Goal: Transaction & Acquisition: Purchase product/service

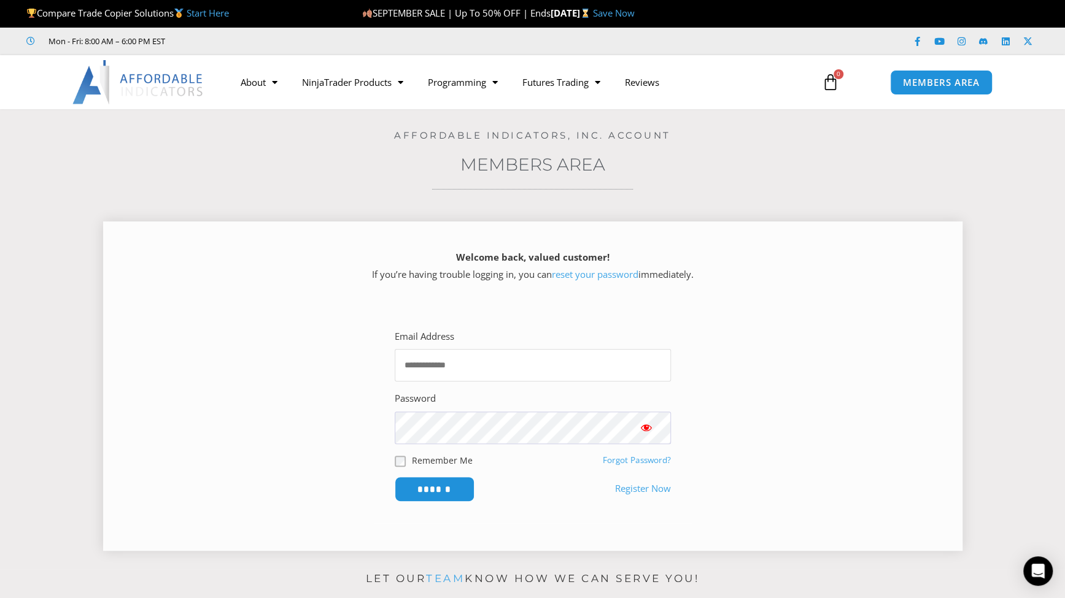
type input "**********"
click at [449, 483] on input "******" at bounding box center [434, 489] width 84 height 26
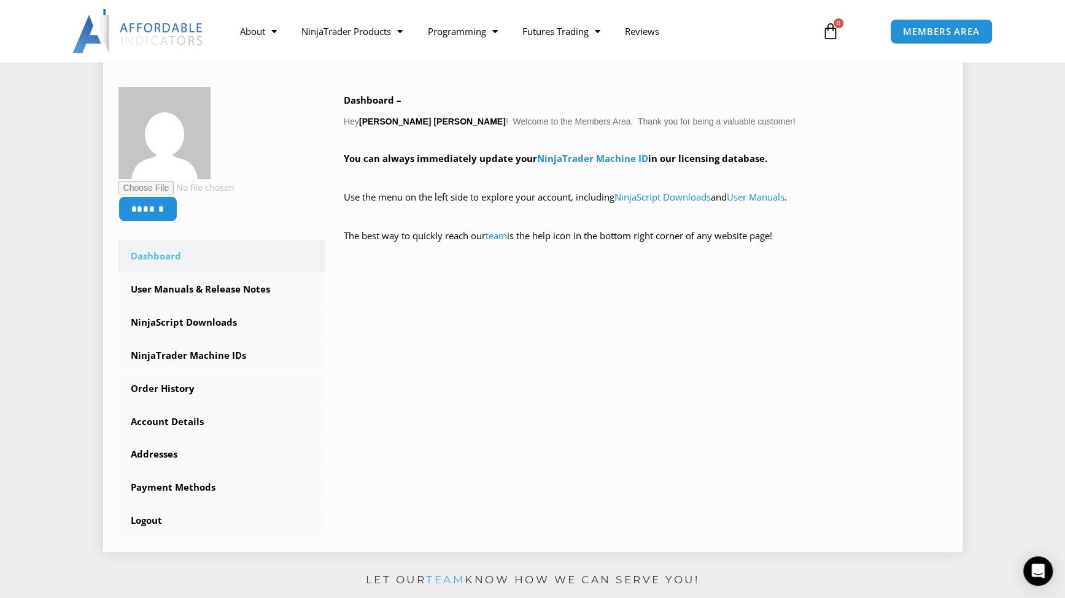
scroll to position [184, 0]
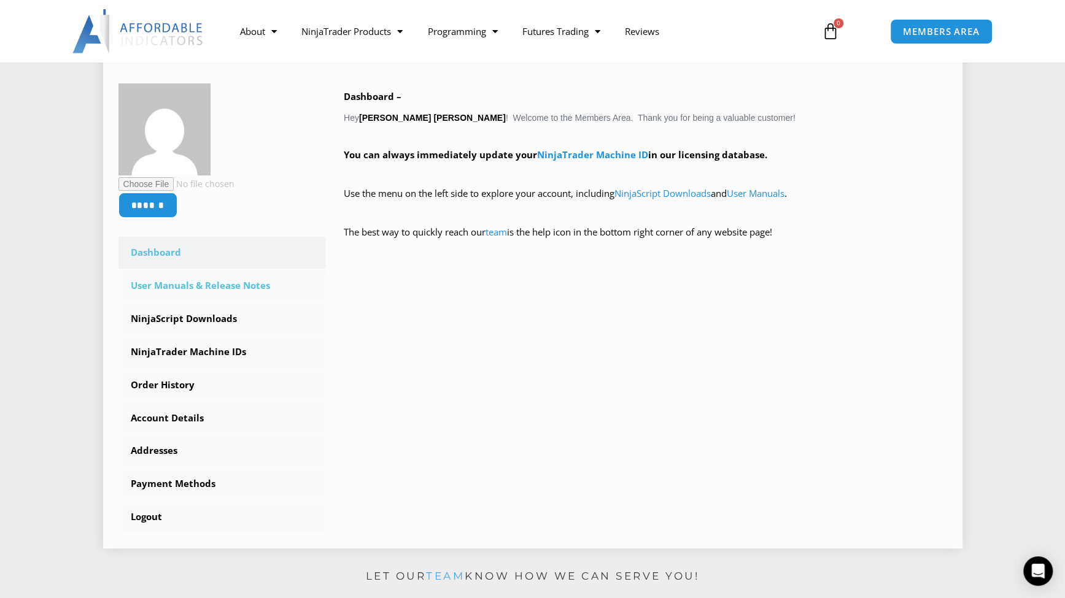
click at [236, 279] on link "User Manuals & Release Notes" at bounding box center [221, 286] width 207 height 32
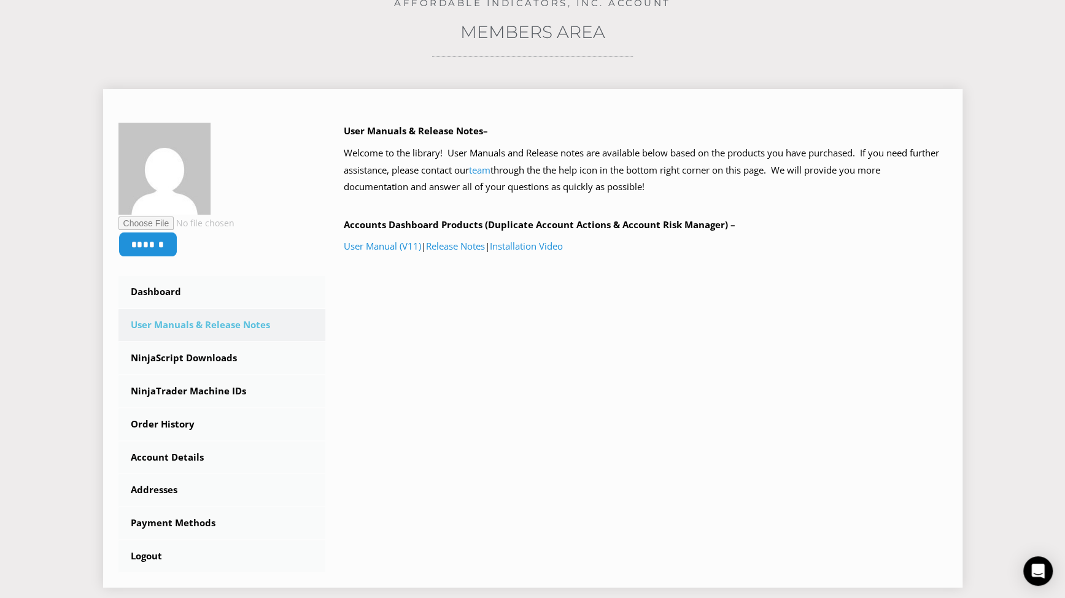
scroll to position [184, 0]
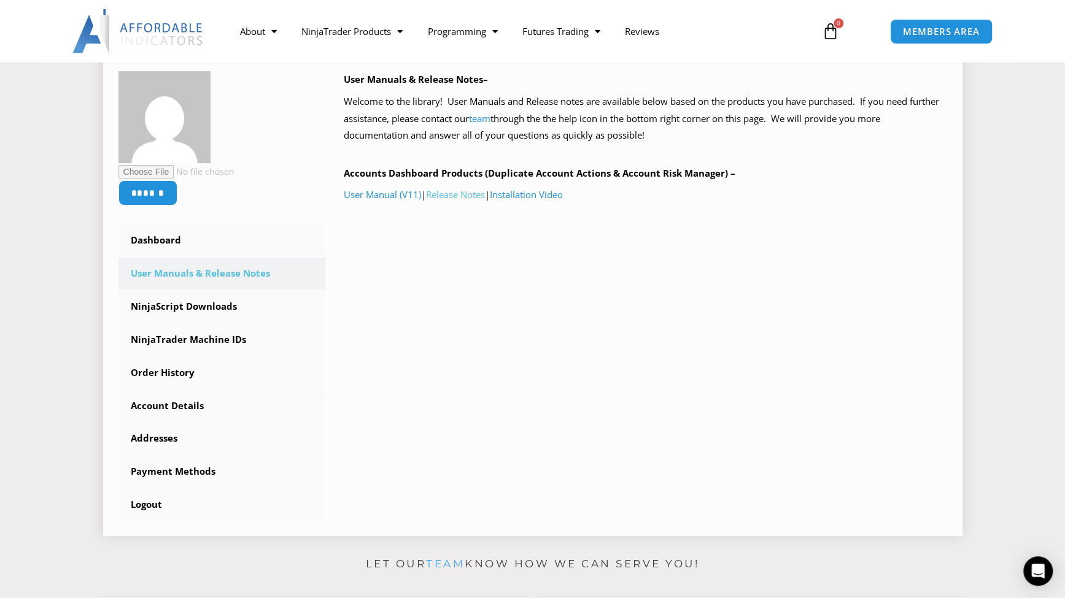
click at [482, 197] on link "Release Notes" at bounding box center [455, 194] width 59 height 12
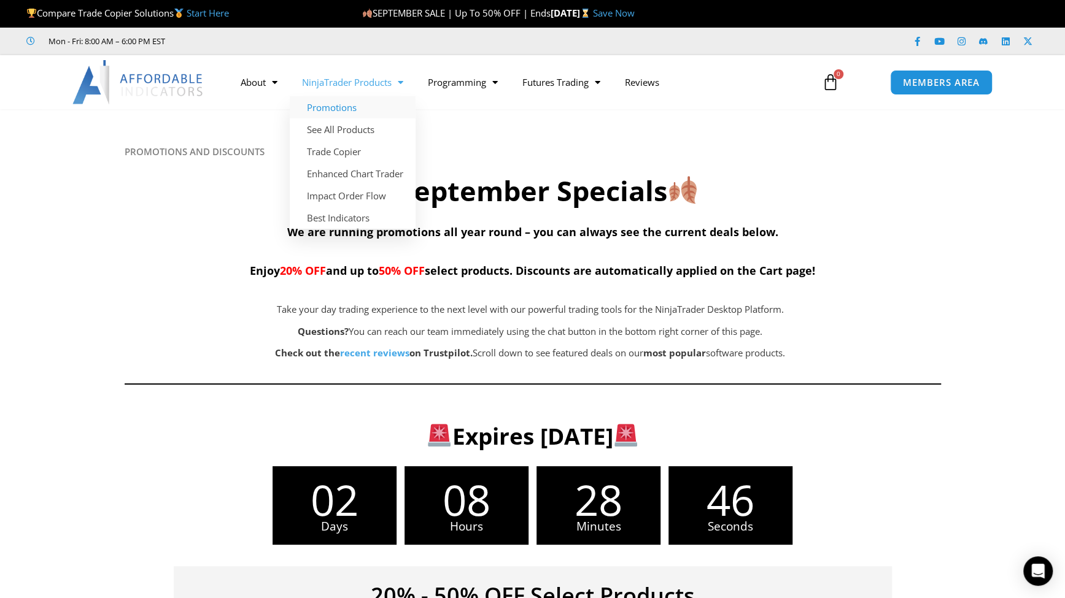
click at [361, 85] on link "NinjaTrader Products" at bounding box center [353, 82] width 126 height 28
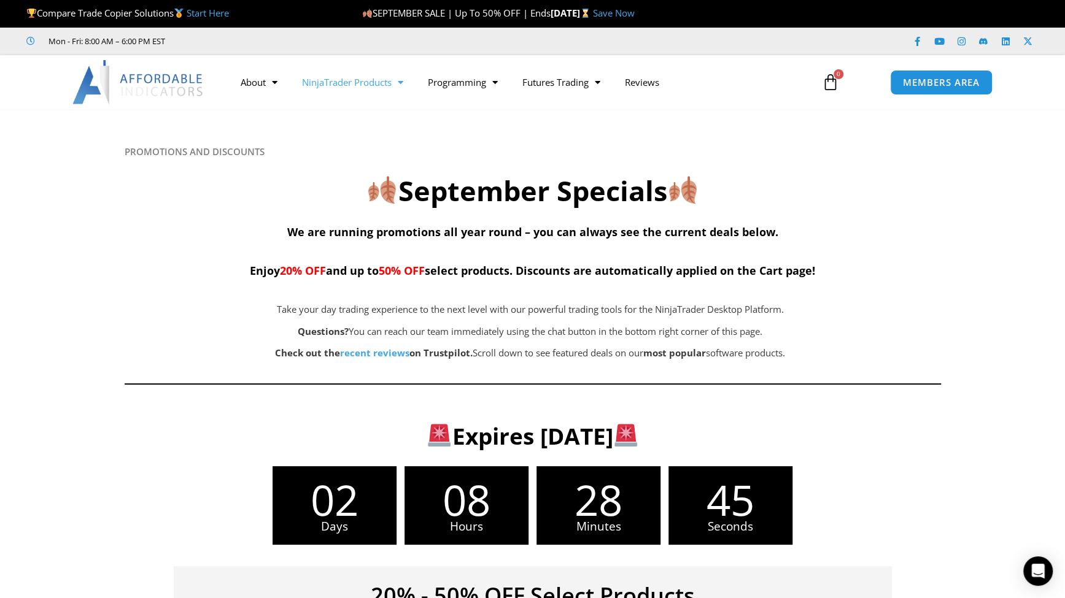
click at [370, 86] on link "NinjaTrader Products" at bounding box center [353, 82] width 126 height 28
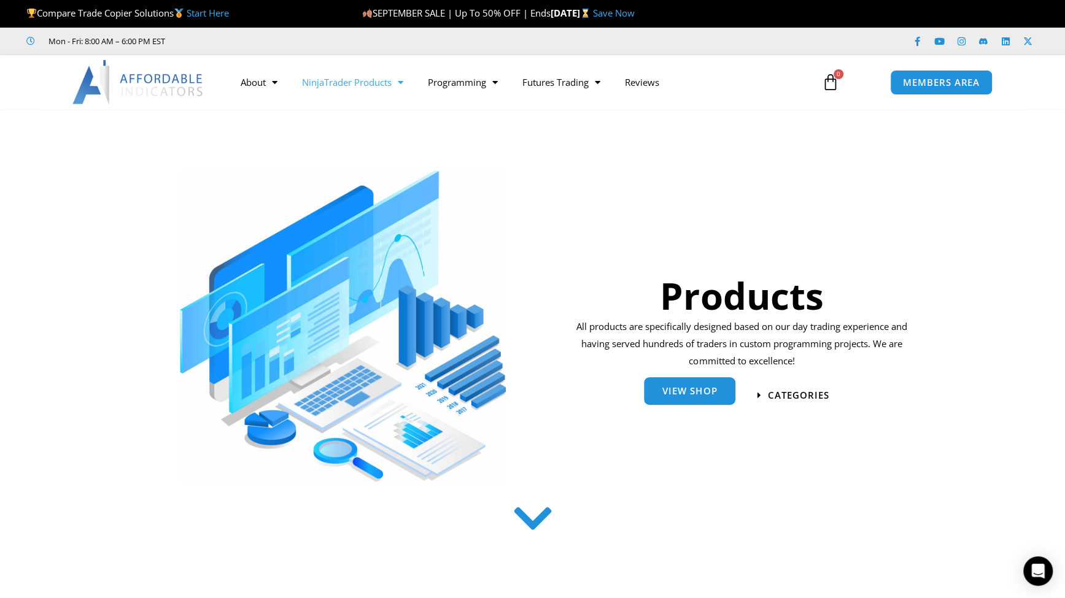
click at [716, 396] on span "View Shop" at bounding box center [689, 391] width 55 height 9
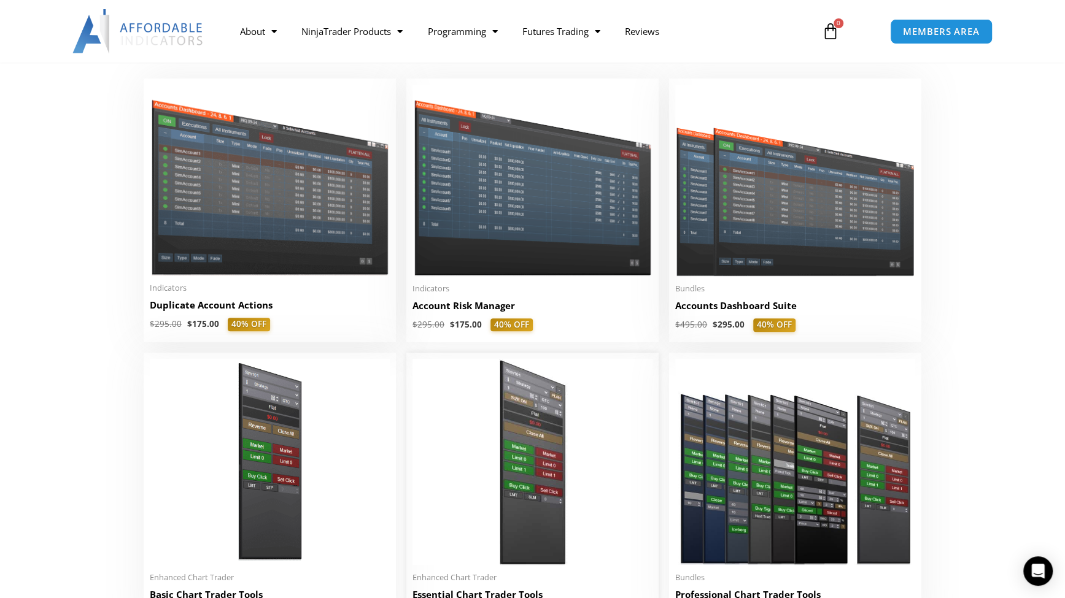
scroll to position [368, 0]
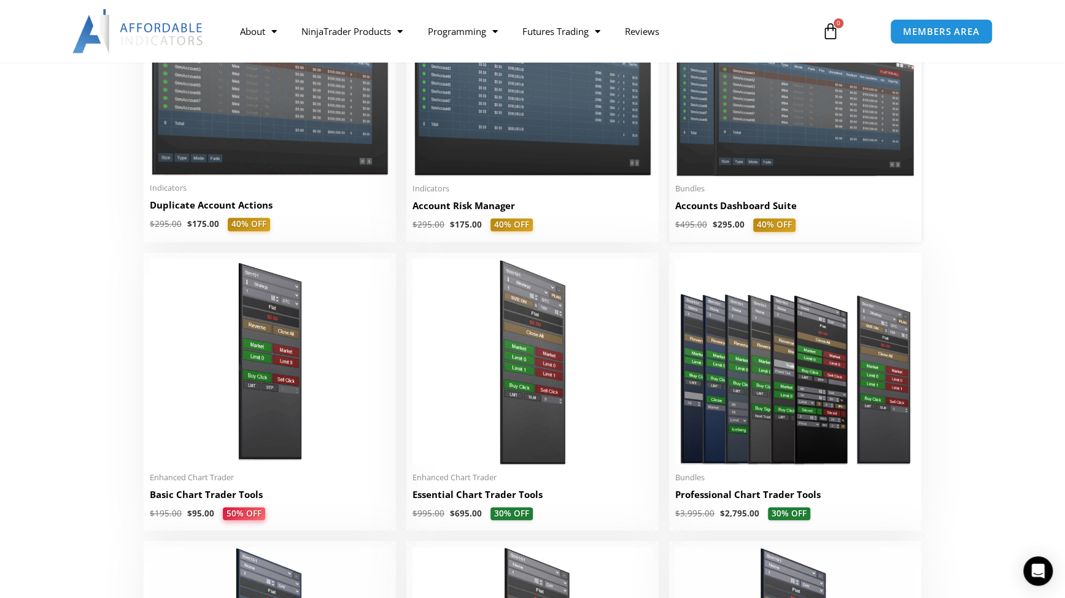
click at [757, 207] on h2 "Accounts Dashboard Suite" at bounding box center [795, 205] width 240 height 13
click at [454, 208] on h2 "Account Risk Manager" at bounding box center [532, 205] width 240 height 13
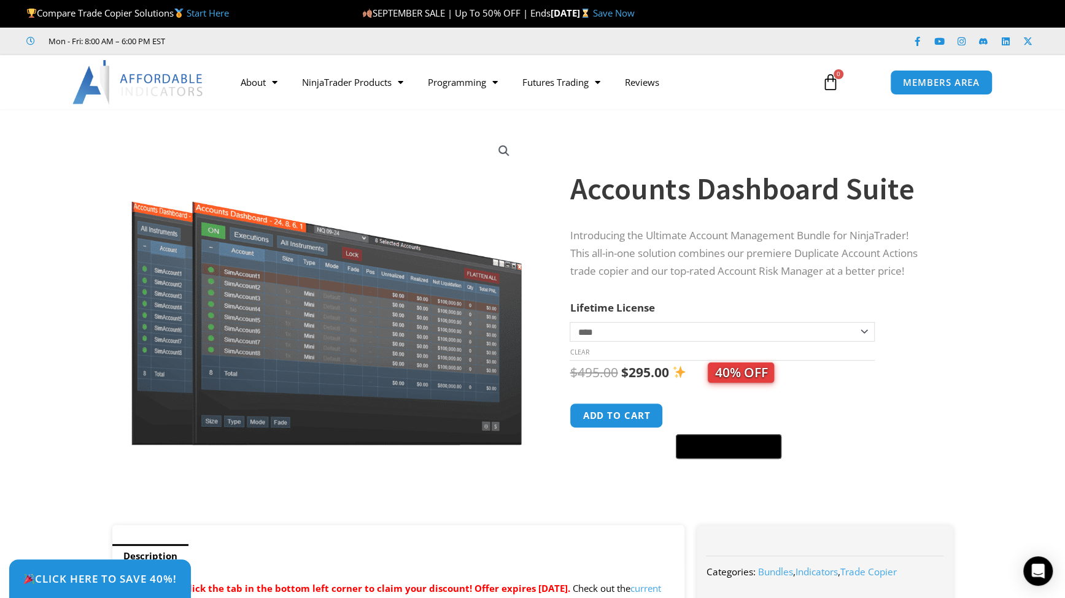
click at [784, 322] on select "**********" at bounding box center [722, 332] width 304 height 20
click at [797, 323] on select "**********" at bounding box center [722, 332] width 304 height 20
click at [1041, 578] on icon "Open Intercom Messenger" at bounding box center [1038, 571] width 16 height 16
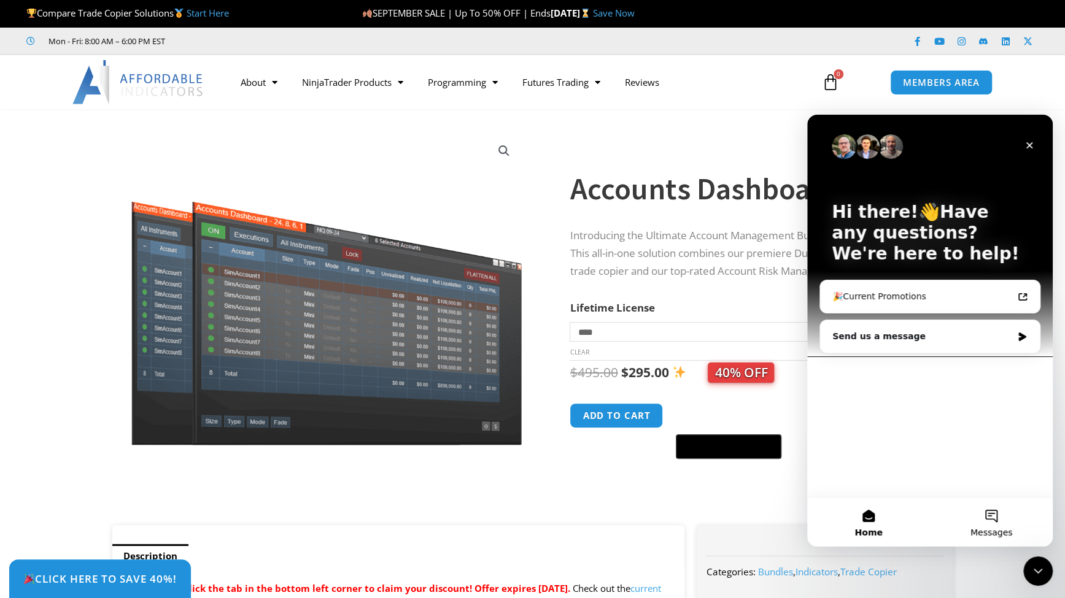
click at [977, 539] on button "Messages" at bounding box center [991, 522] width 123 height 49
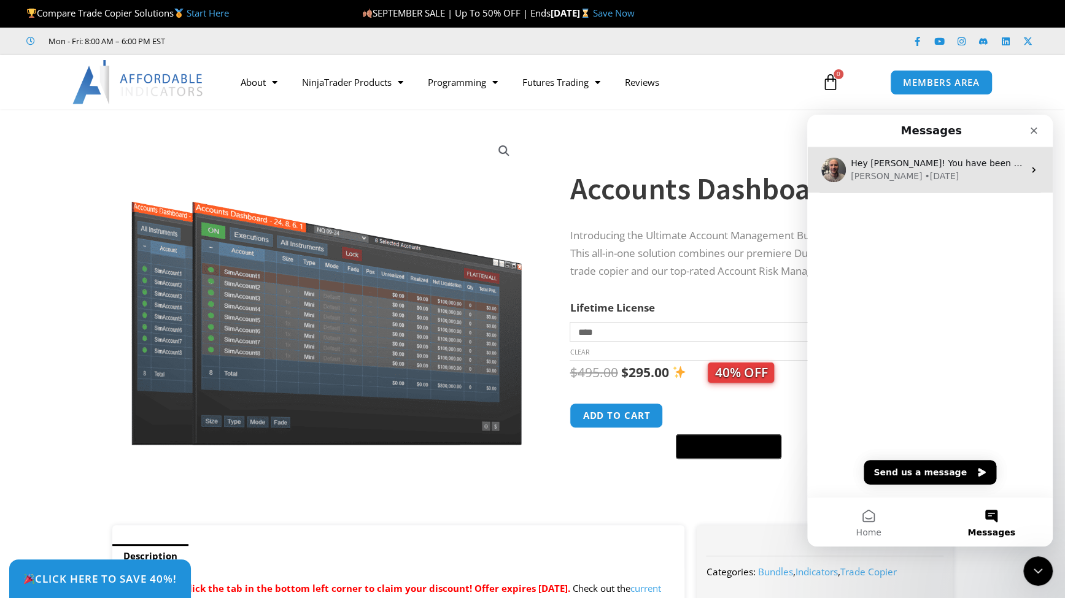
click at [943, 177] on div "[PERSON_NAME] • [DATE]" at bounding box center [937, 176] width 173 height 13
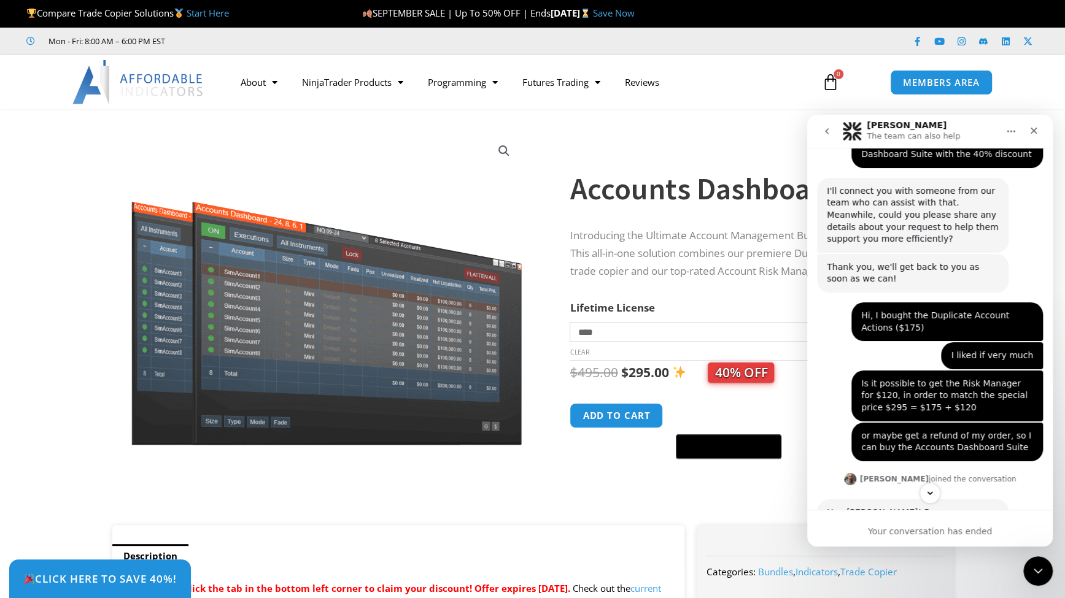
scroll to position [695, 0]
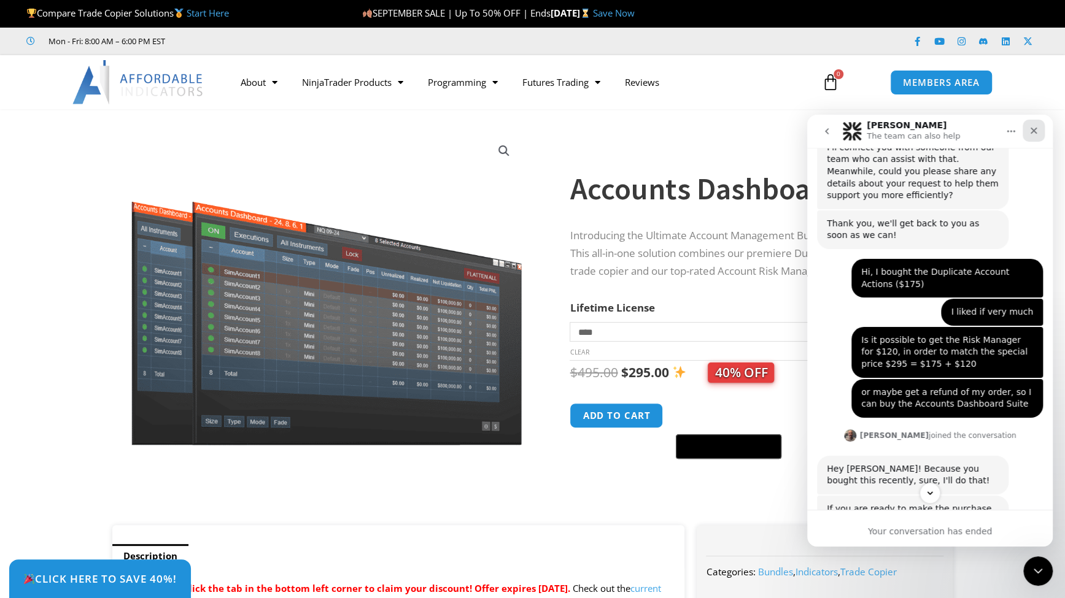
click at [1031, 130] on icon "Close" at bounding box center [1034, 131] width 10 height 10
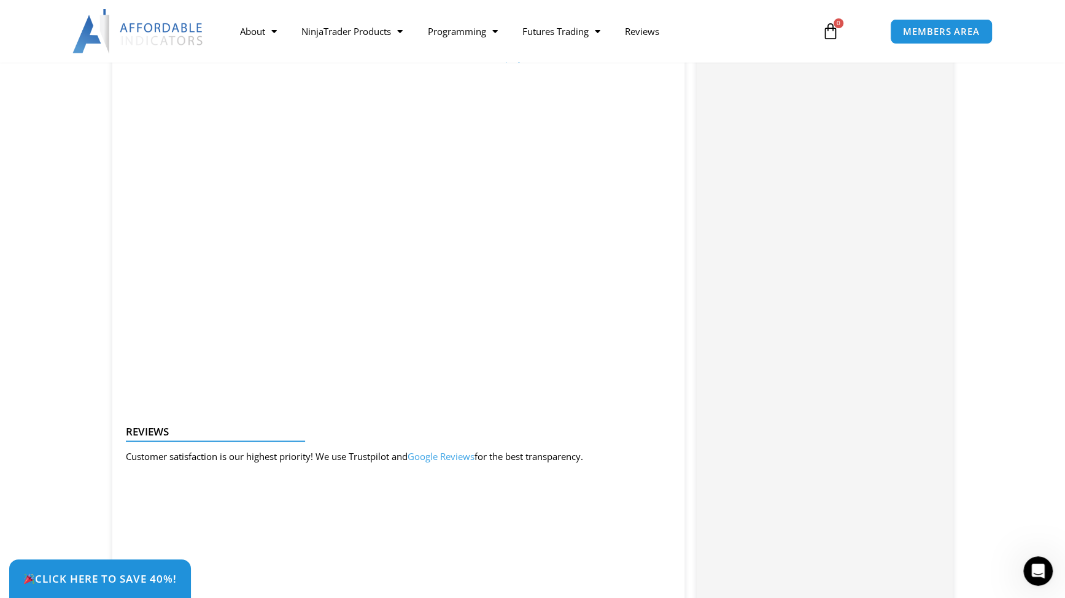
scroll to position [1105, 0]
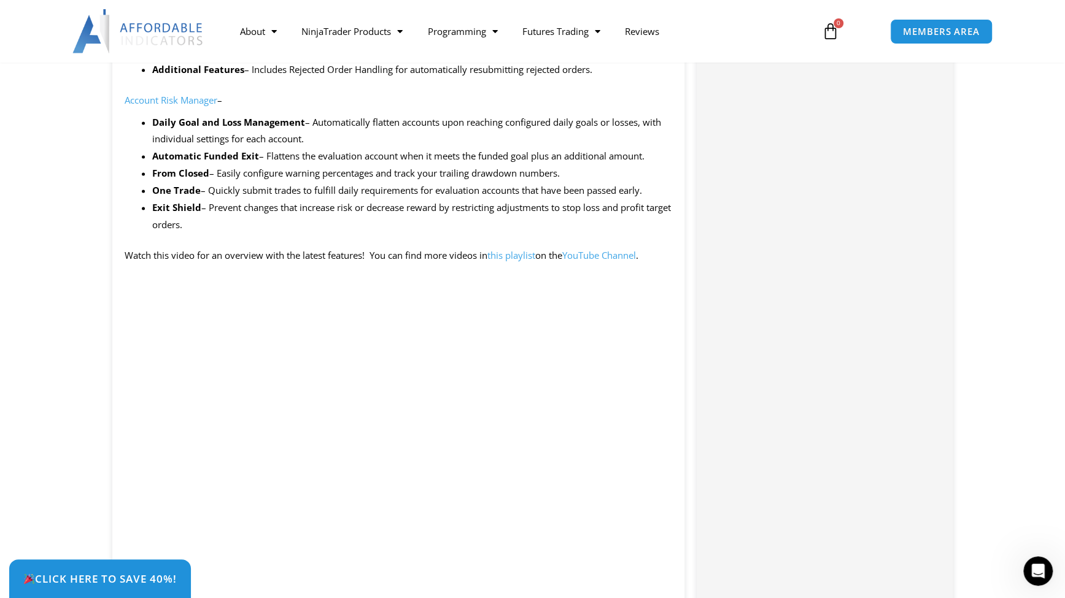
click at [853, 354] on div "Categories: Bundles , Indicators , Trade Copier Buy With Confidence We have a s…" at bounding box center [824, 505] width 255 height 2169
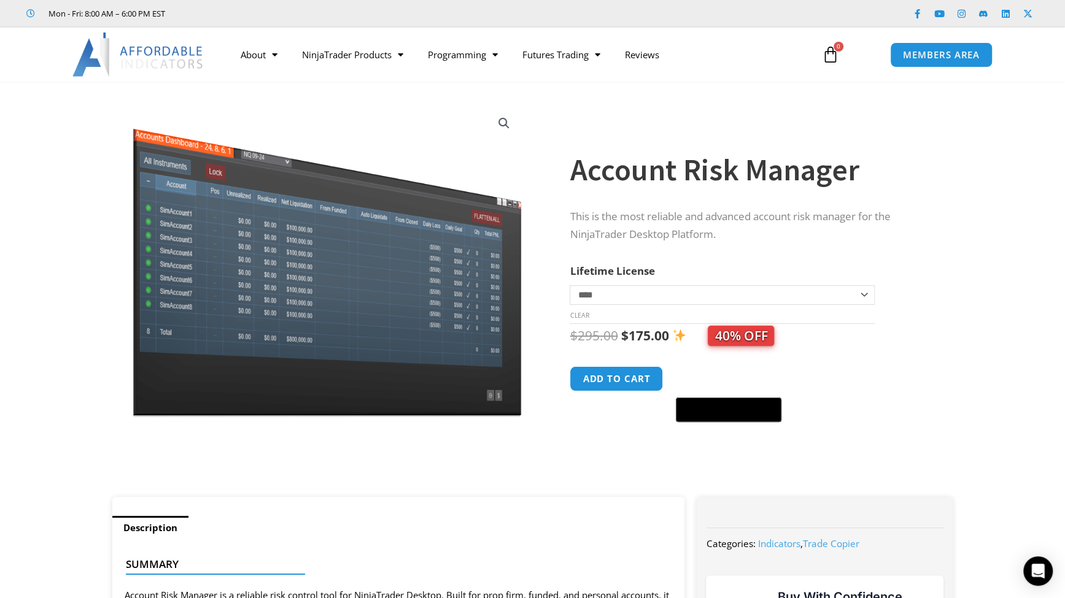
click at [852, 350] on div "$ 295.00 Original price was: $295.00. $ 175.00 Current price is: $175.00. 40% O…" at bounding box center [749, 373] width 358 height 99
